Goal: Register for event/course

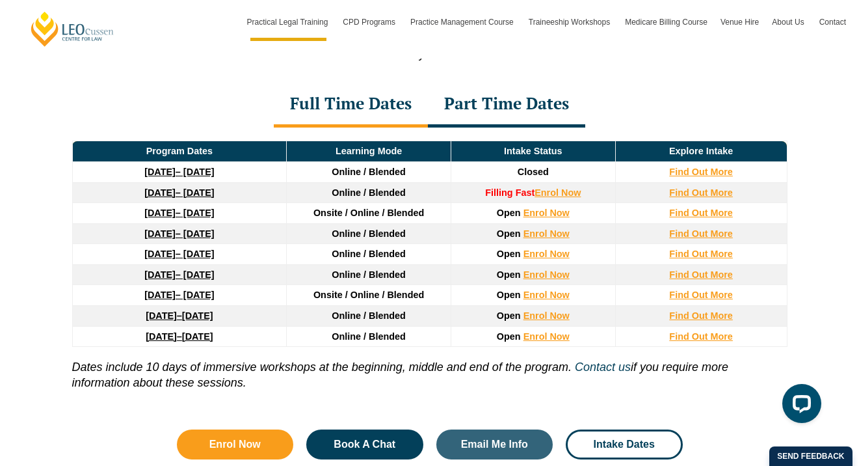
scroll to position [1778, 0]
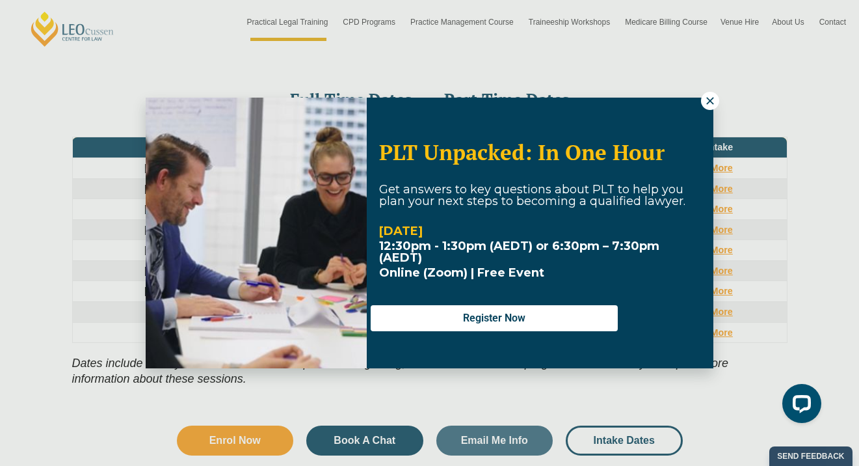
click at [706, 103] on icon at bounding box center [710, 101] width 12 height 12
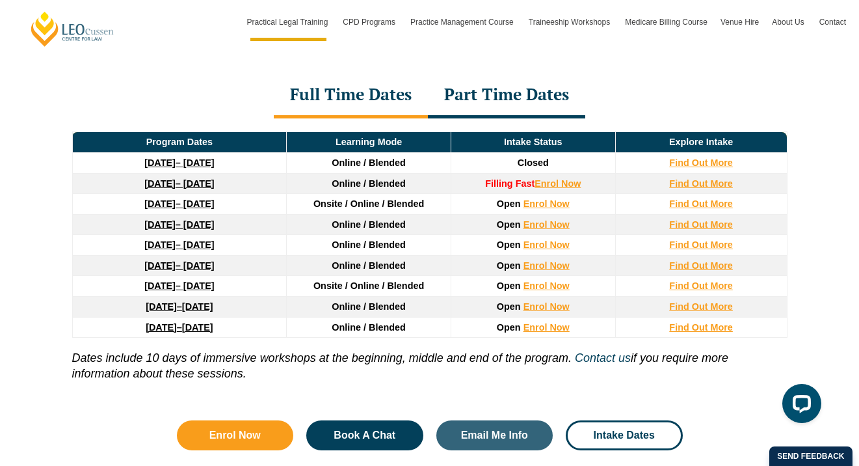
scroll to position [1785, 0]
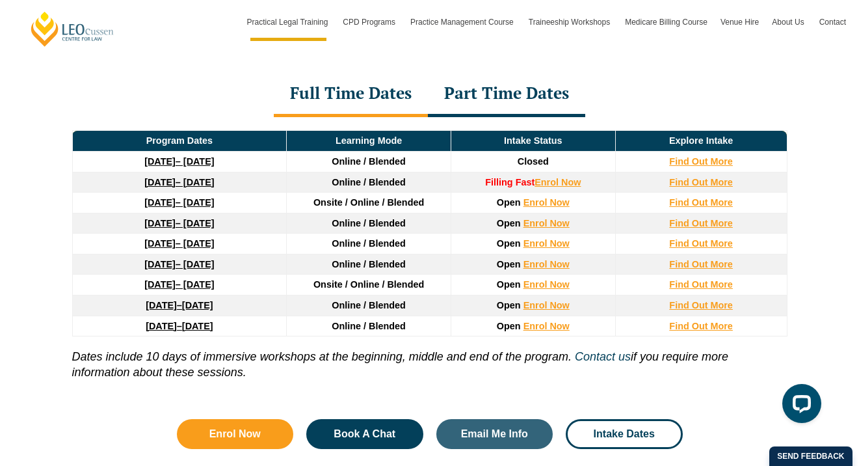
click at [547, 100] on div "Part Time Dates" at bounding box center [506, 95] width 157 height 46
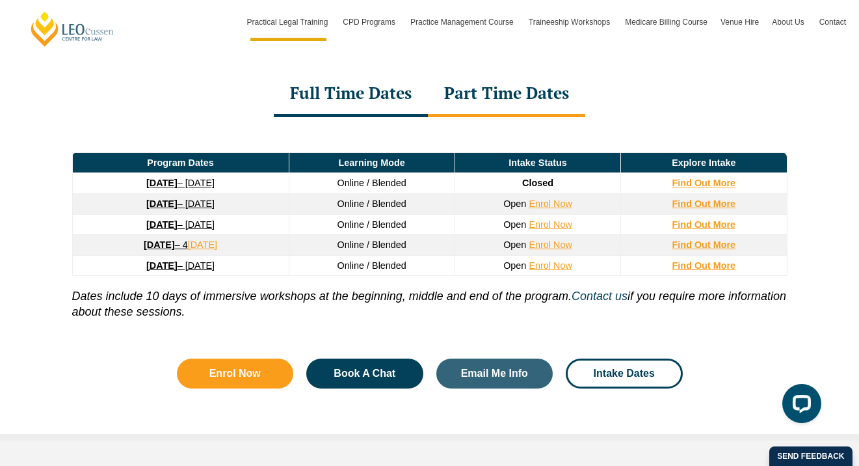
click at [356, 111] on div "Full Time Dates" at bounding box center [351, 95] width 154 height 46
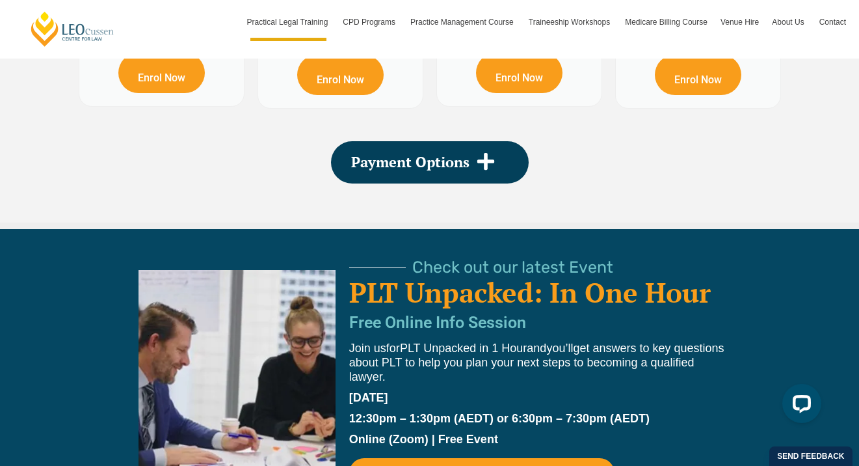
scroll to position [2573, 0]
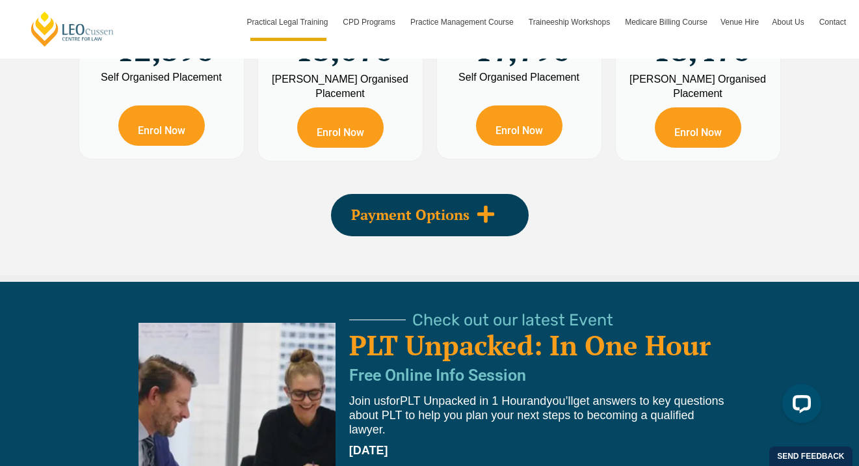
click at [501, 224] on span at bounding box center [486, 214] width 33 height 21
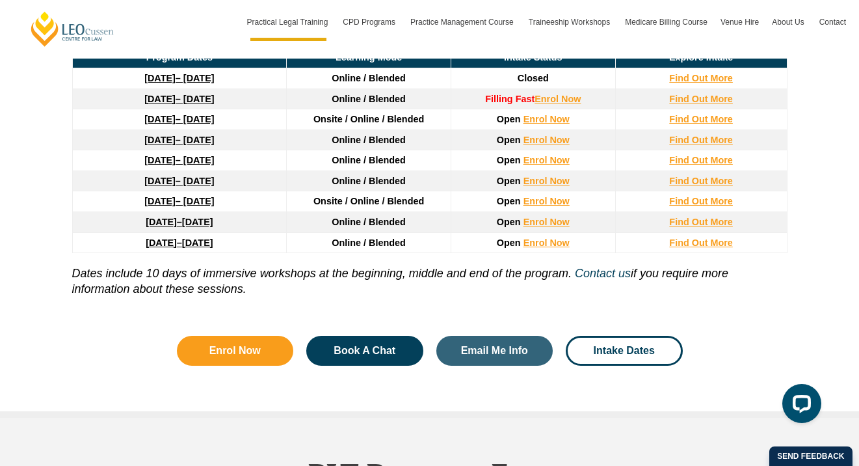
scroll to position [1797, 0]
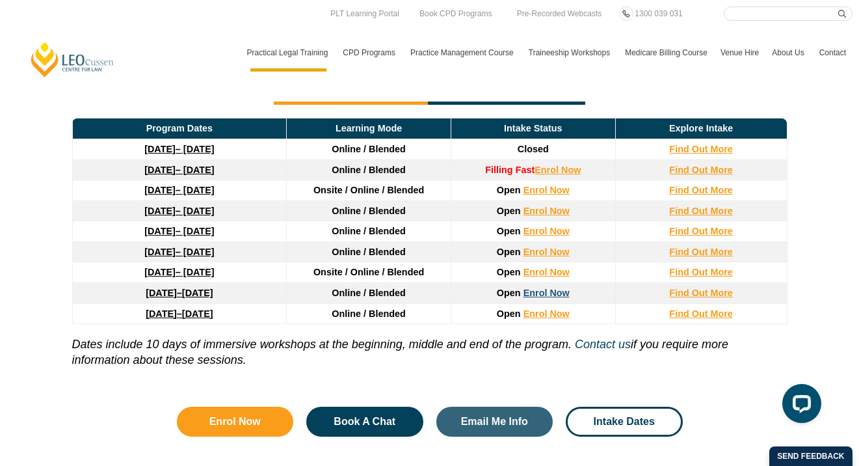
click at [539, 296] on link "Enrol Now" at bounding box center [547, 292] width 46 height 10
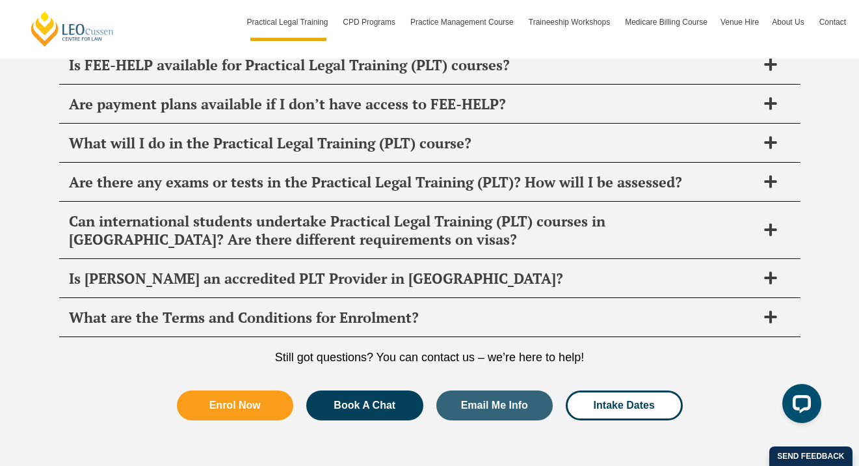
scroll to position [6540, 0]
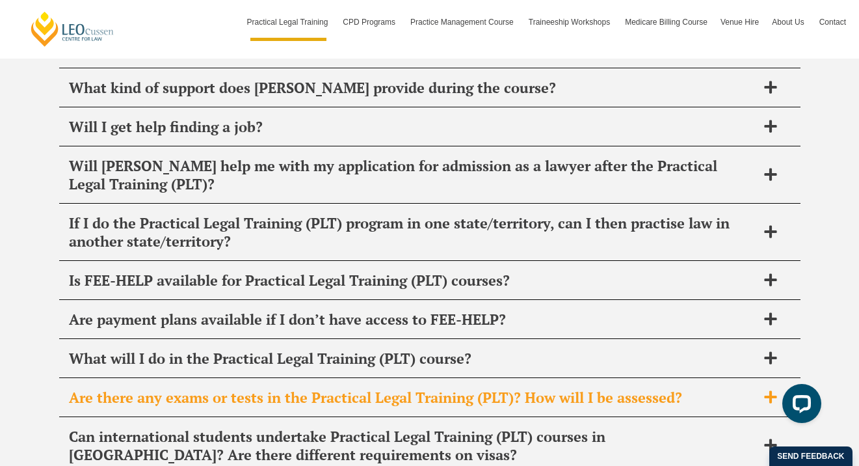
click at [249, 388] on h2 "Are there any exams or tests in the Practical Legal Training (PLT)? How will I …" at bounding box center [413, 397] width 688 height 18
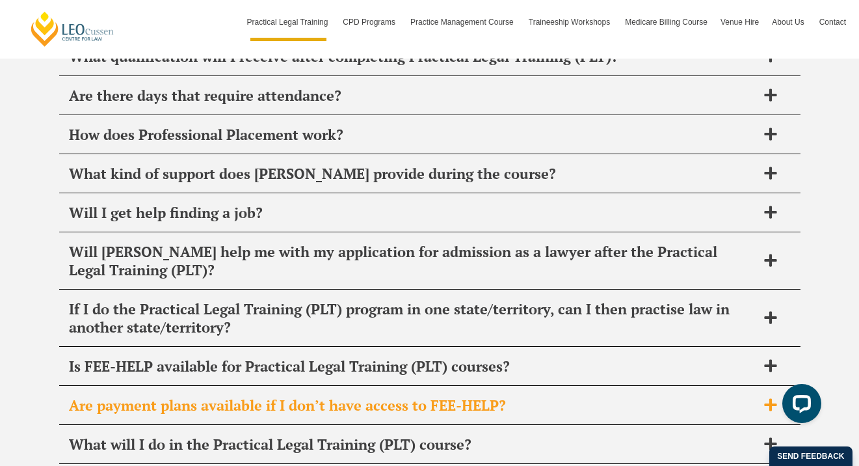
scroll to position [6454, 0]
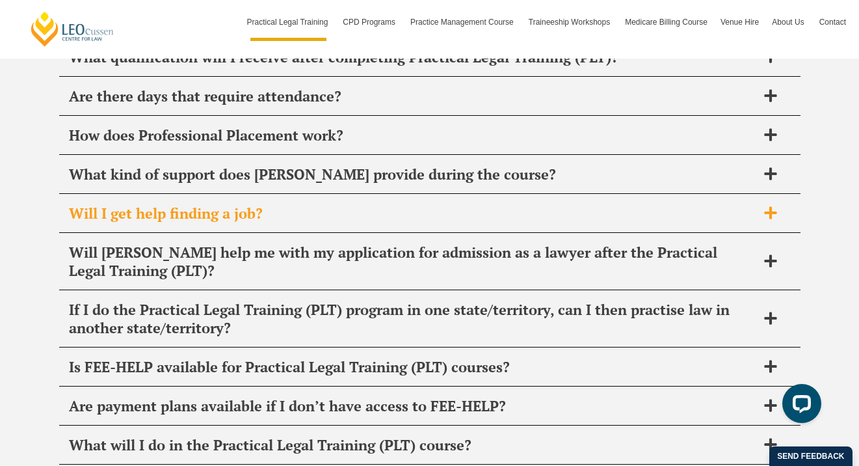
click at [267, 194] on div "Will I get help finding a job?" at bounding box center [430, 213] width 742 height 38
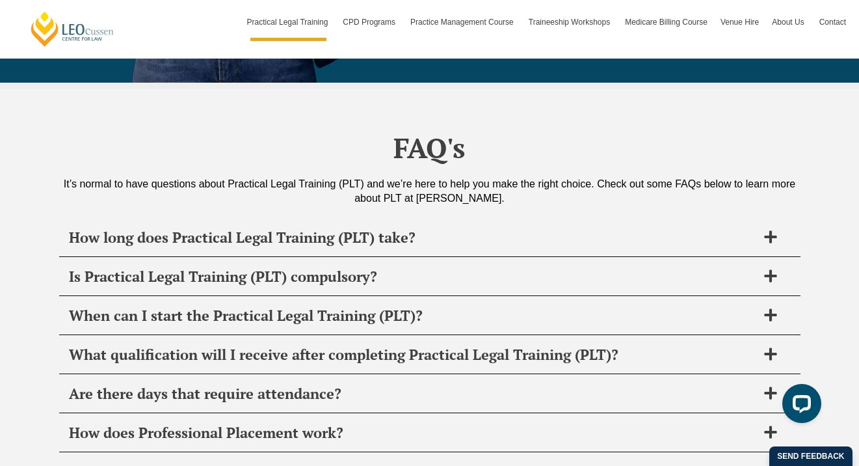
scroll to position [6147, 0]
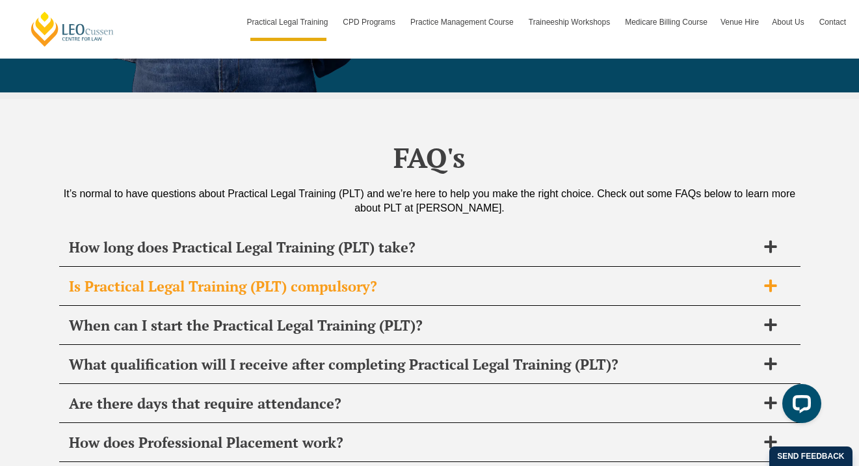
click at [252, 277] on h2 "Is Practical Legal Training (PLT) compulsory?" at bounding box center [413, 286] width 688 height 18
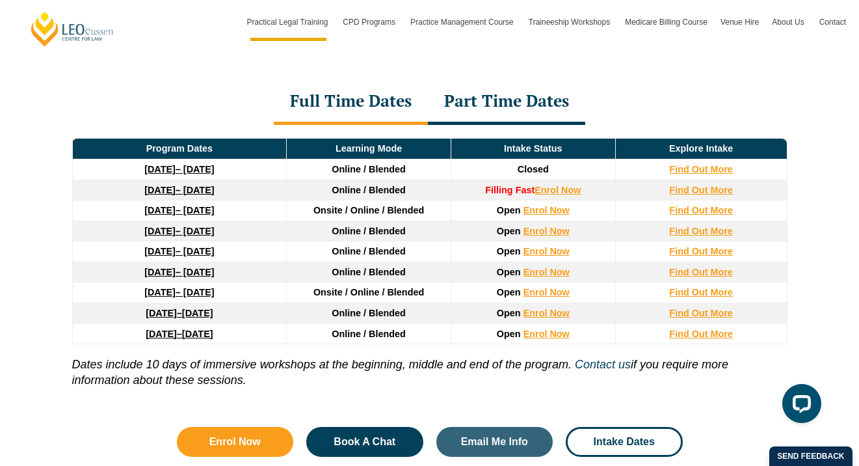
scroll to position [1771, 0]
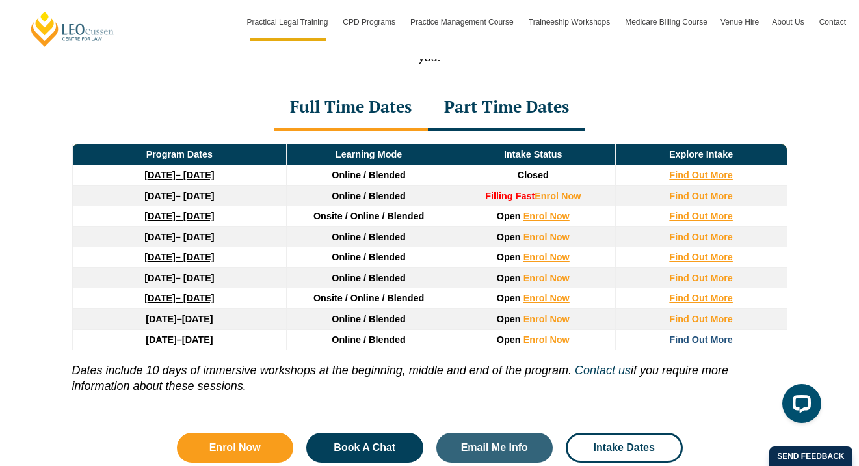
click at [684, 345] on strong "Find Out More" at bounding box center [701, 339] width 64 height 10
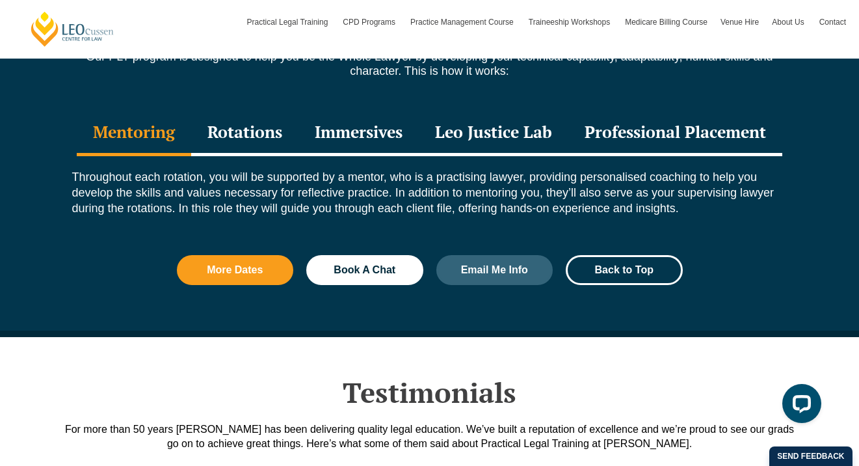
scroll to position [1744, 0]
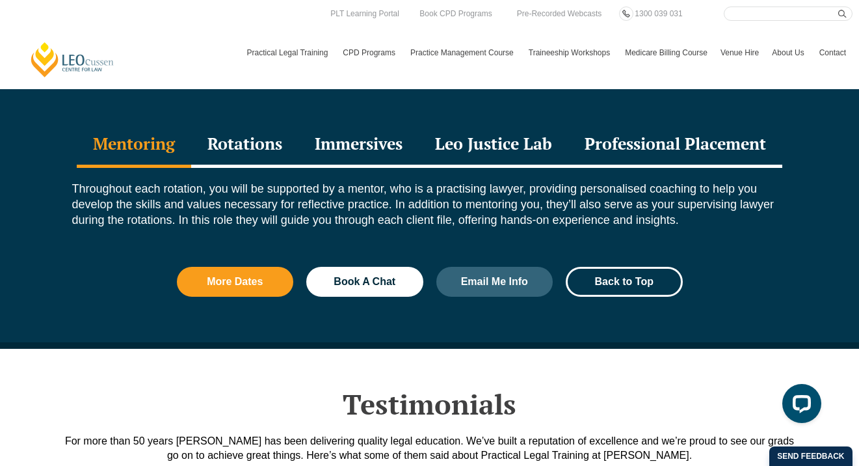
click at [239, 122] on div "Rotations" at bounding box center [244, 145] width 107 height 46
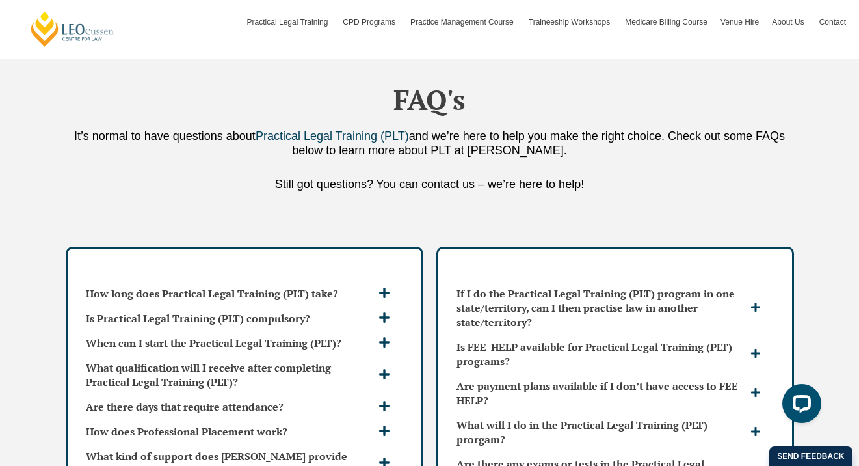
scroll to position [3848, 0]
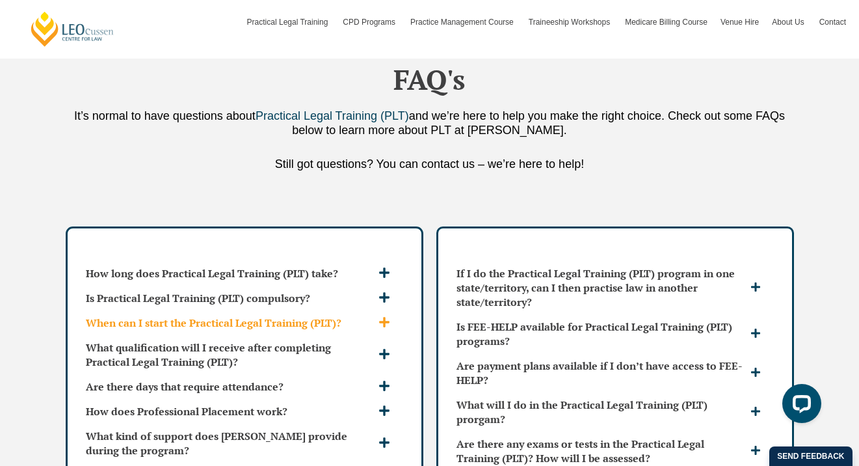
click at [243, 315] on h3 "When can I start the Practical Legal Training (PLT)?" at bounding box center [230, 322] width 289 height 14
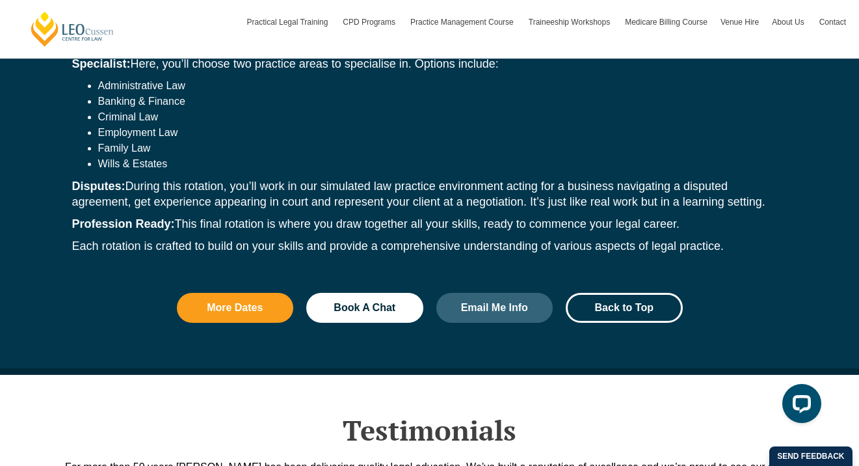
scroll to position [1980, 0]
